Goal: Task Accomplishment & Management: Manage account settings

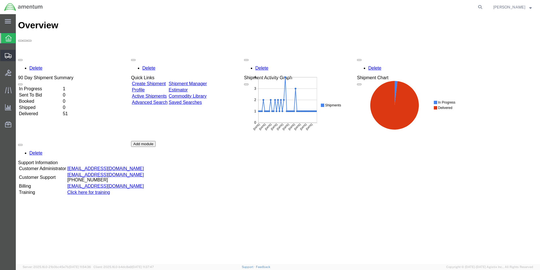
click at [0, 0] on span "Shipment Manager" at bounding box center [0, 0] width 0 height 0
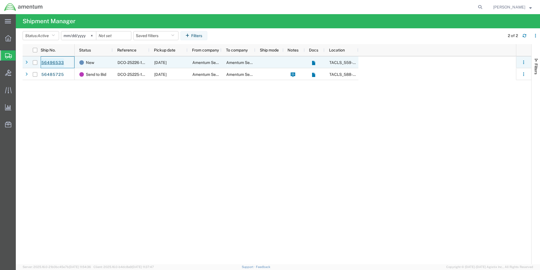
click at [53, 62] on link "56496533" at bounding box center [52, 62] width 23 height 9
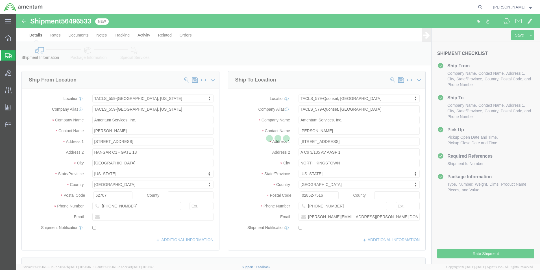
select select "42697"
select select "42701"
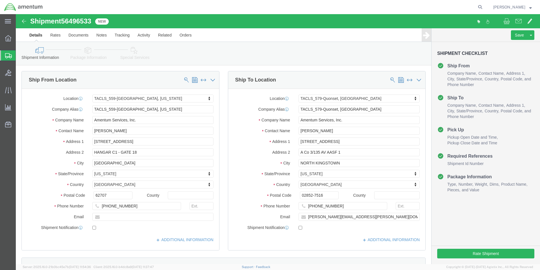
click img
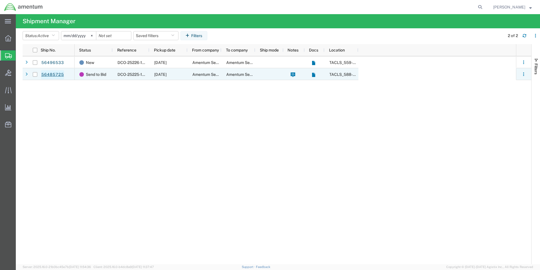
click at [50, 73] on link "56485725" at bounding box center [52, 74] width 23 height 9
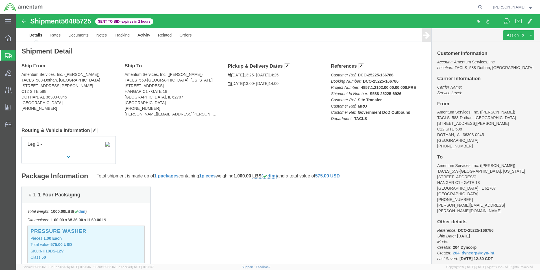
click img
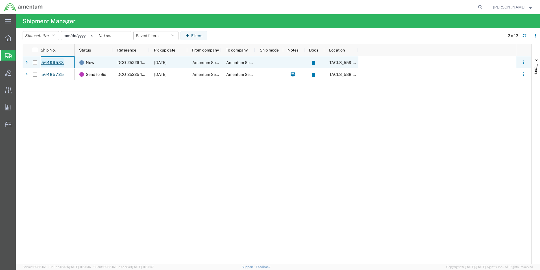
click at [53, 61] on link "56496533" at bounding box center [52, 62] width 23 height 9
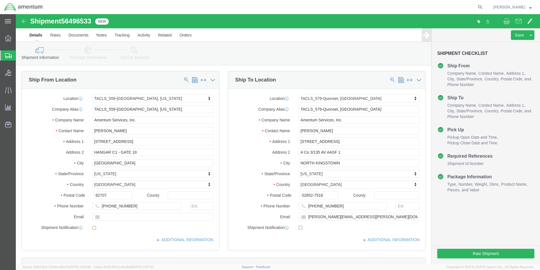
select select "42697"
select select "42701"
click button "Rate Shipment"
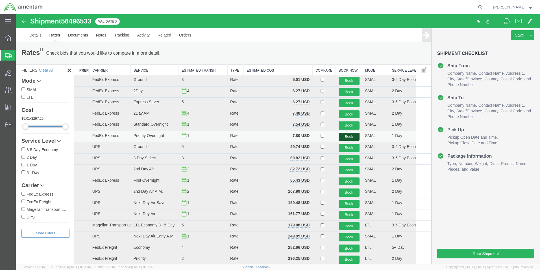
click at [346, 137] on button "Book" at bounding box center [349, 137] width 21 height 8
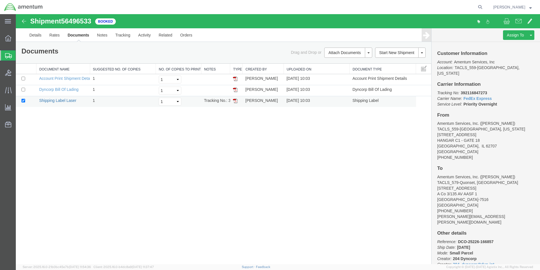
click at [67, 99] on link "Shipping Label Laser" at bounding box center [57, 100] width 37 height 5
click at [62, 88] on link "Dyncorp Bill Of Lading" at bounding box center [58, 89] width 39 height 5
